Goal: Navigation & Orientation: Find specific page/section

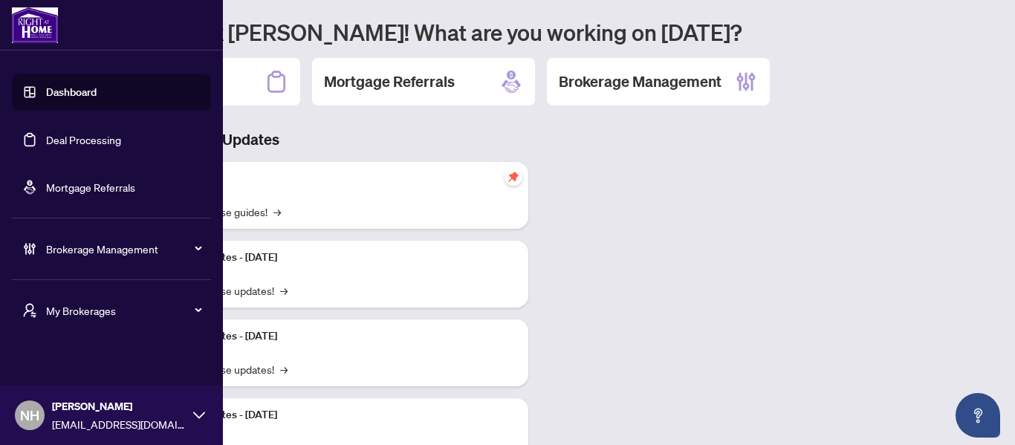
click at [93, 309] on span "My Brokerages" at bounding box center [123, 310] width 155 height 16
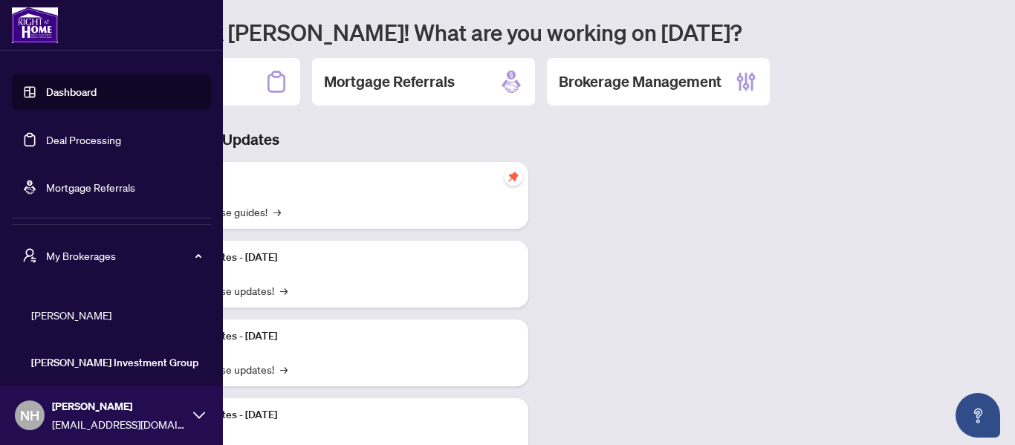
click at [51, 322] on span "[PERSON_NAME]" at bounding box center [115, 315] width 169 height 16
